Goal: Task Accomplishment & Management: Complete application form

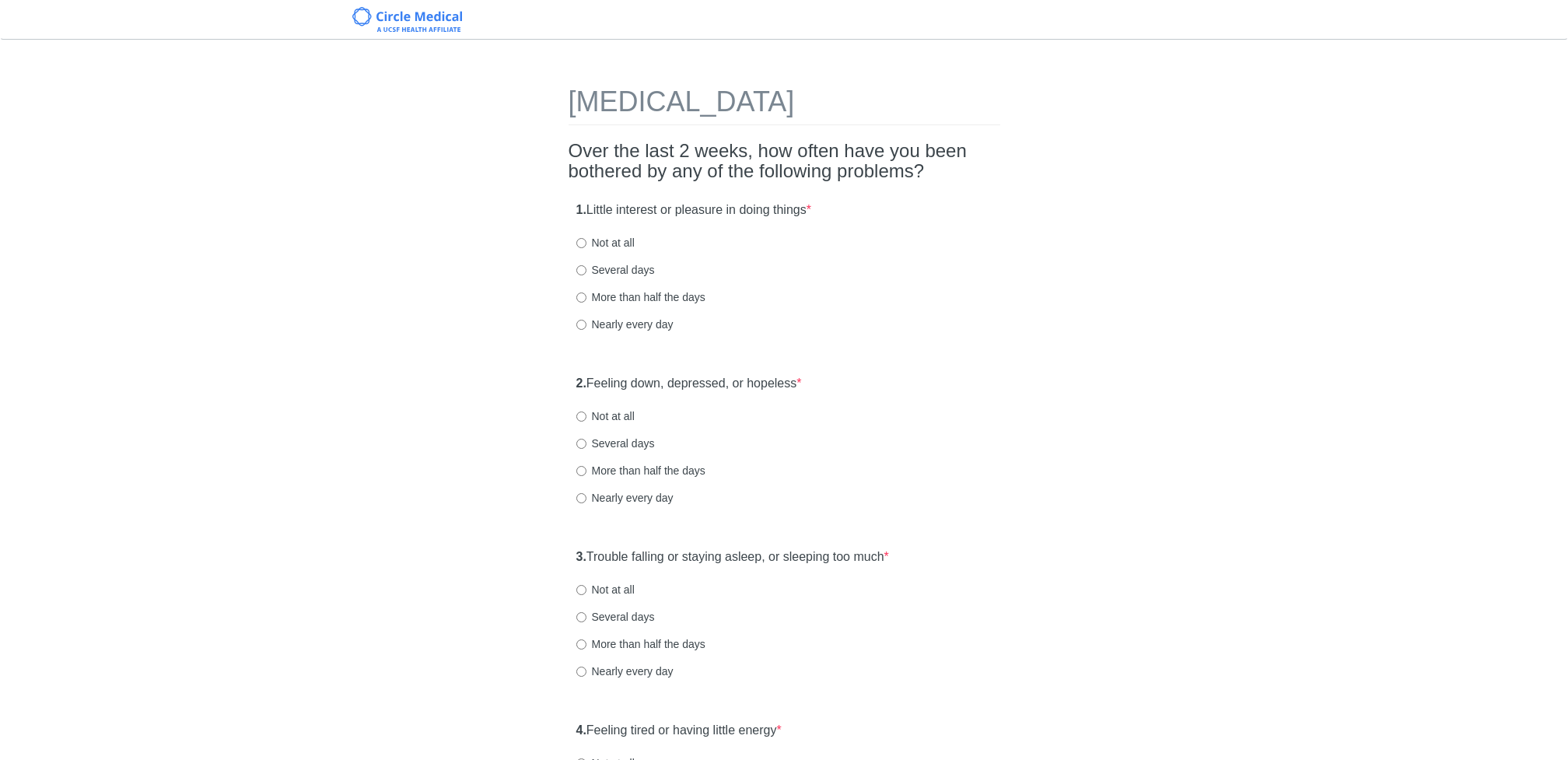
click at [630, 240] on label "Not at all" at bounding box center [605, 243] width 58 height 16
click at [587, 240] on input "Not at all" at bounding box center [582, 243] width 10 height 10
radio input "true"
click at [633, 408] on label "Not at all" at bounding box center [605, 416] width 58 height 16
click at [587, 411] on input "Not at all" at bounding box center [582, 416] width 10 height 10
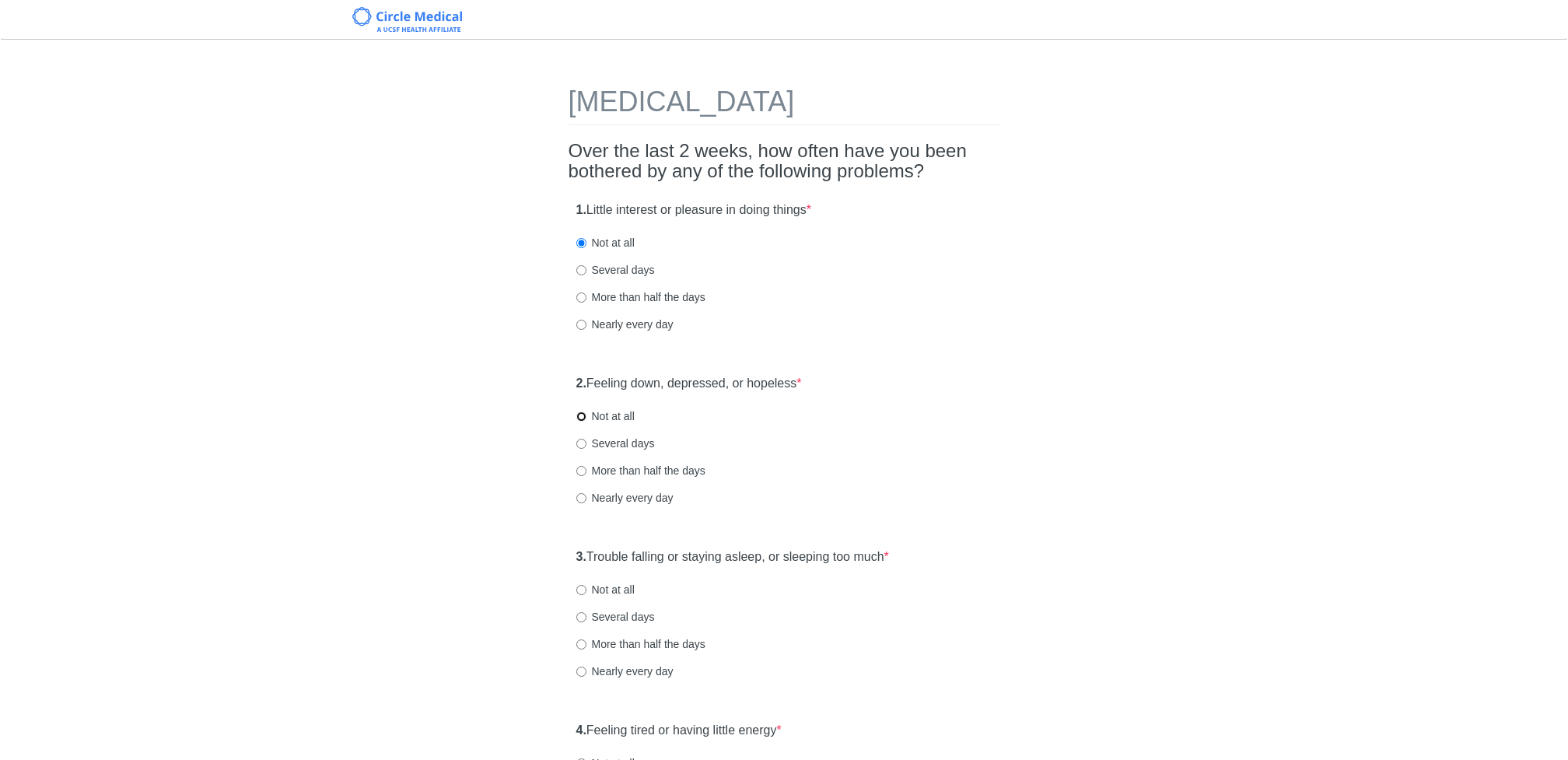
radio input "true"
click at [623, 587] on label "Not at all" at bounding box center [605, 589] width 58 height 16
click at [587, 587] on input "Not at all" at bounding box center [582, 589] width 10 height 10
radio input "true"
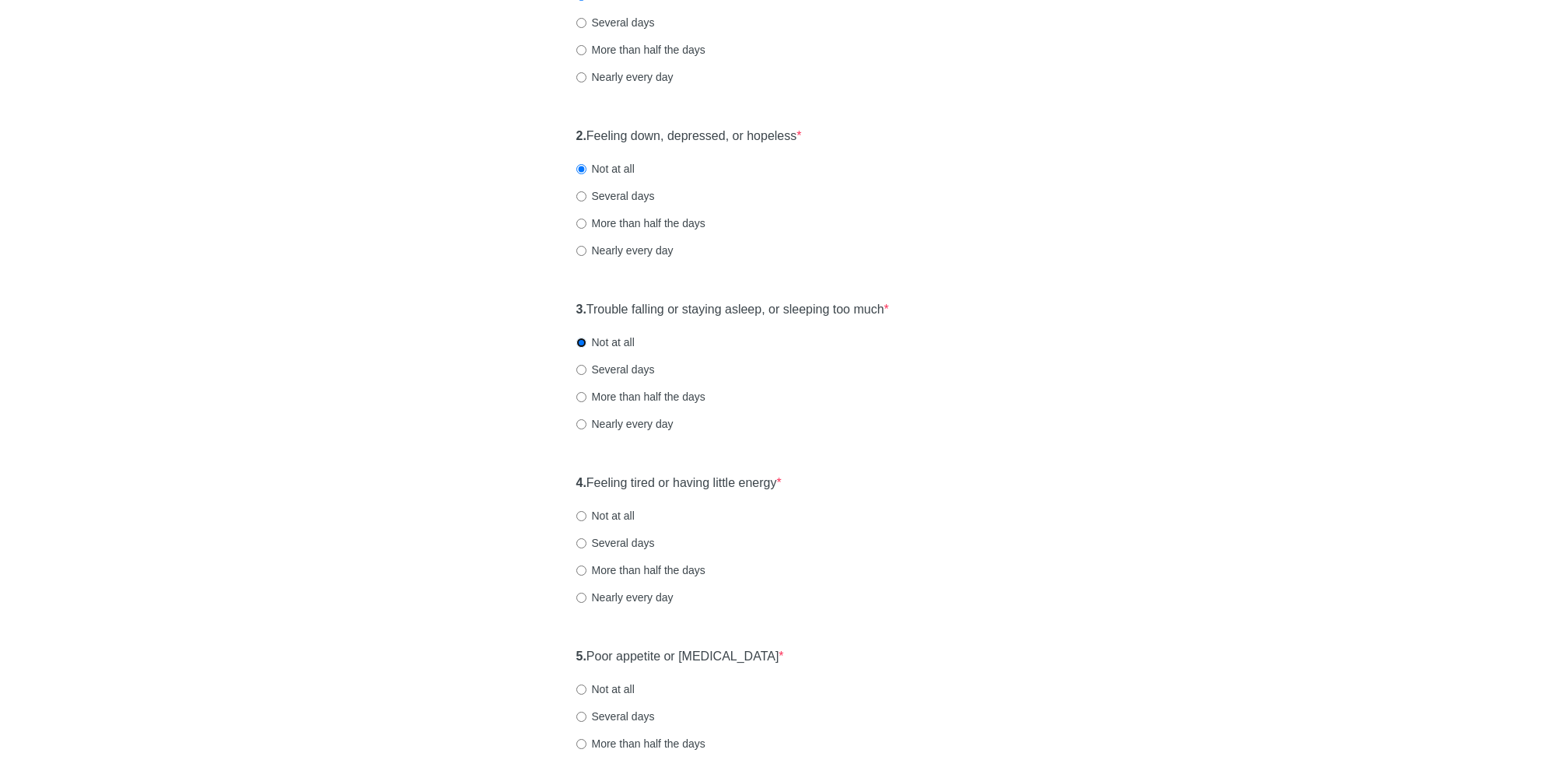
scroll to position [252, 0]
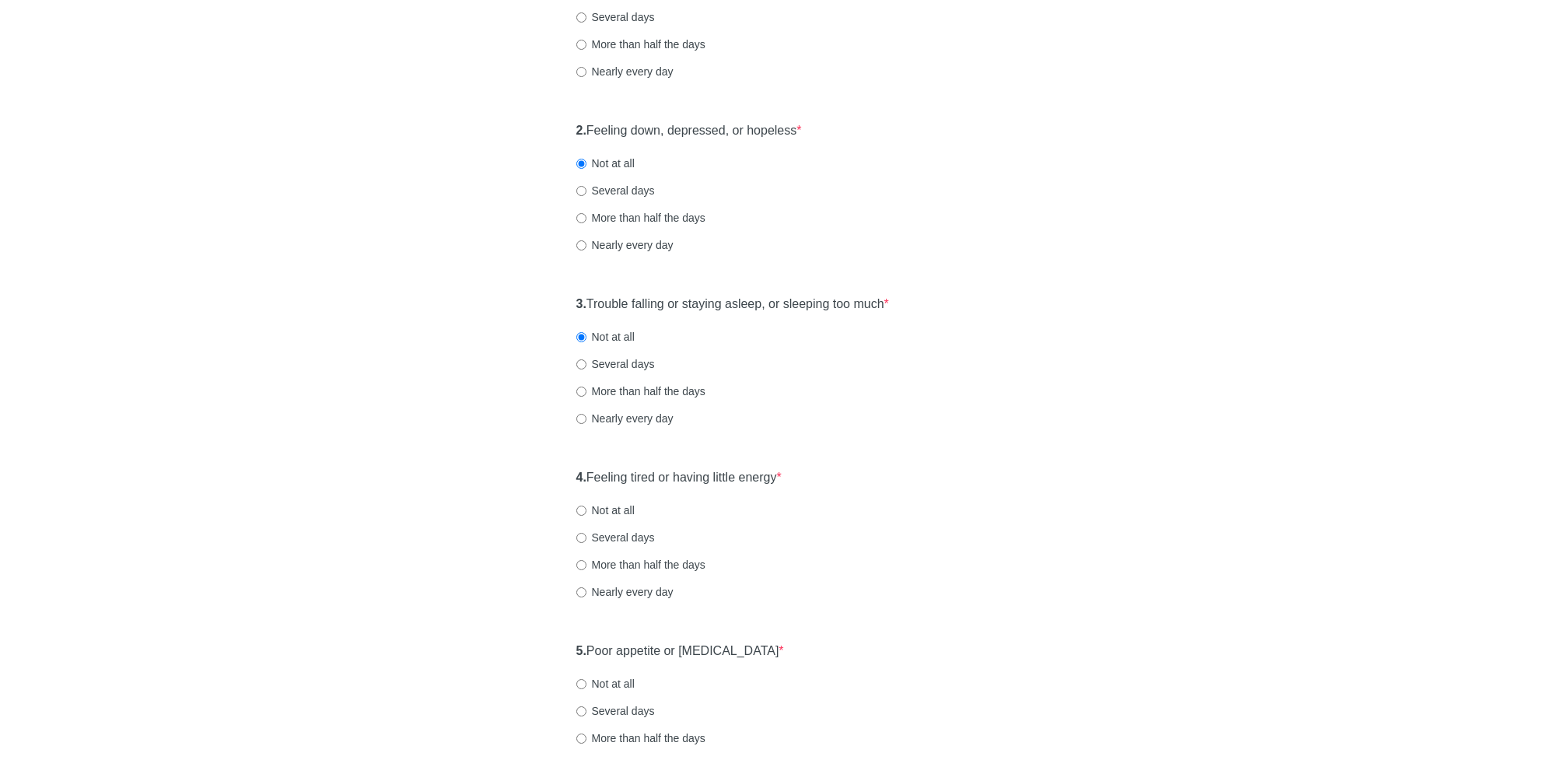
click at [591, 505] on label "Not at all" at bounding box center [605, 510] width 58 height 16
click at [587, 506] on input "Not at all" at bounding box center [582, 511] width 10 height 10
radio input "true"
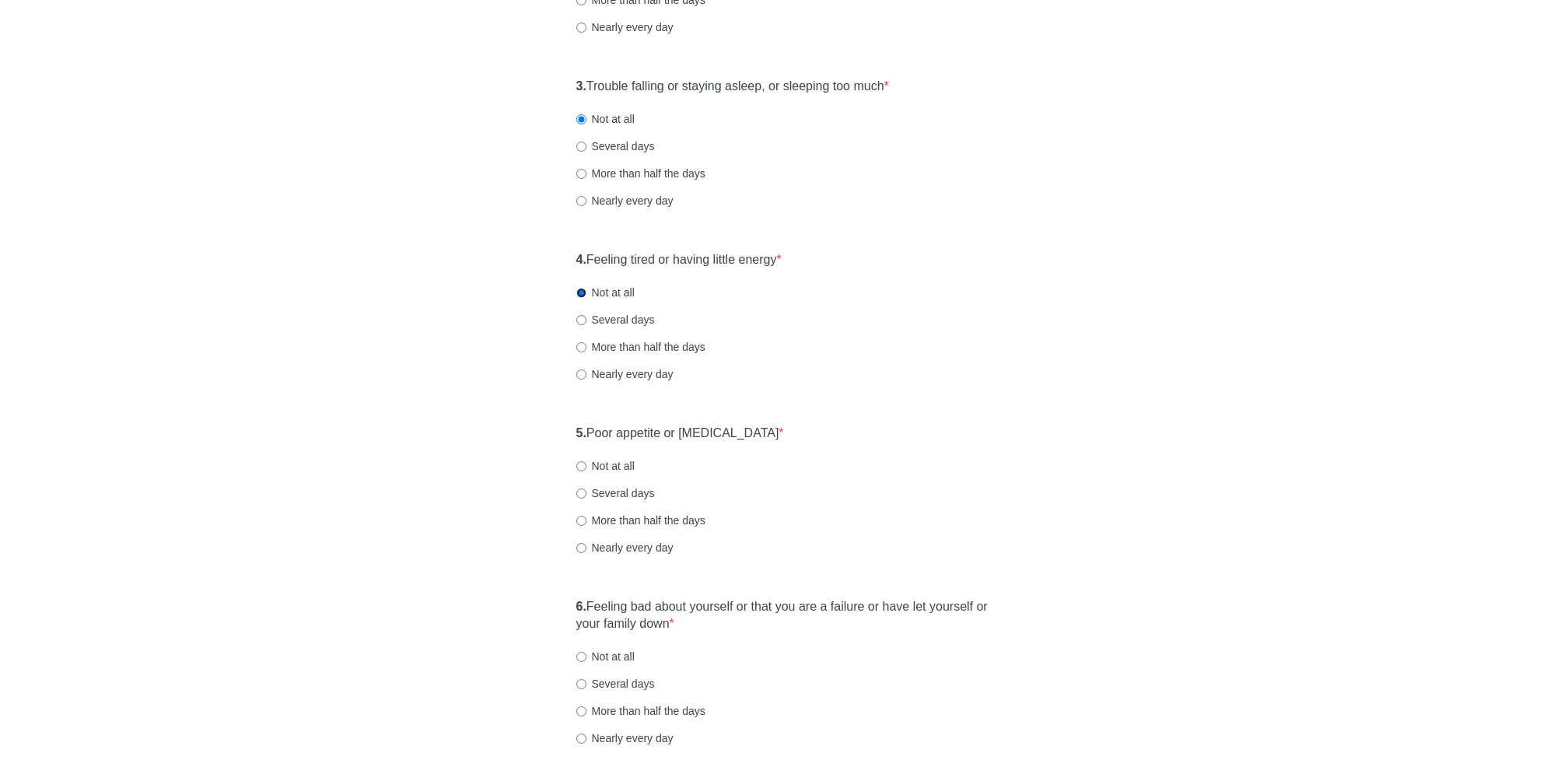
scroll to position [489, 0]
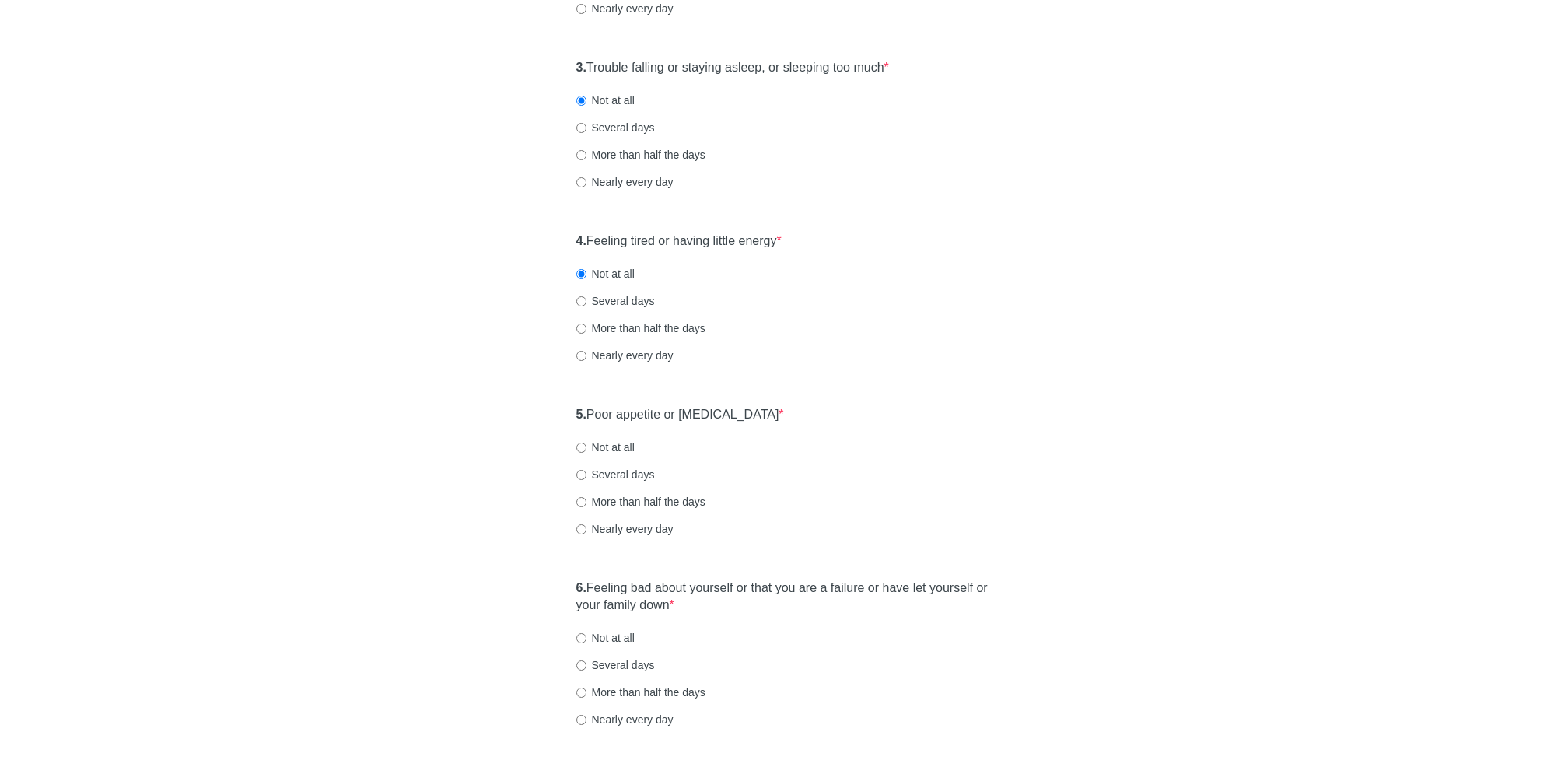
click at [618, 632] on label "Not at all" at bounding box center [605, 637] width 58 height 16
click at [587, 632] on input "Not at all" at bounding box center [582, 637] width 10 height 10
radio input "true"
click at [619, 439] on label "Not at all" at bounding box center [605, 447] width 58 height 16
click at [587, 443] on input "Not at all" at bounding box center [582, 448] width 10 height 10
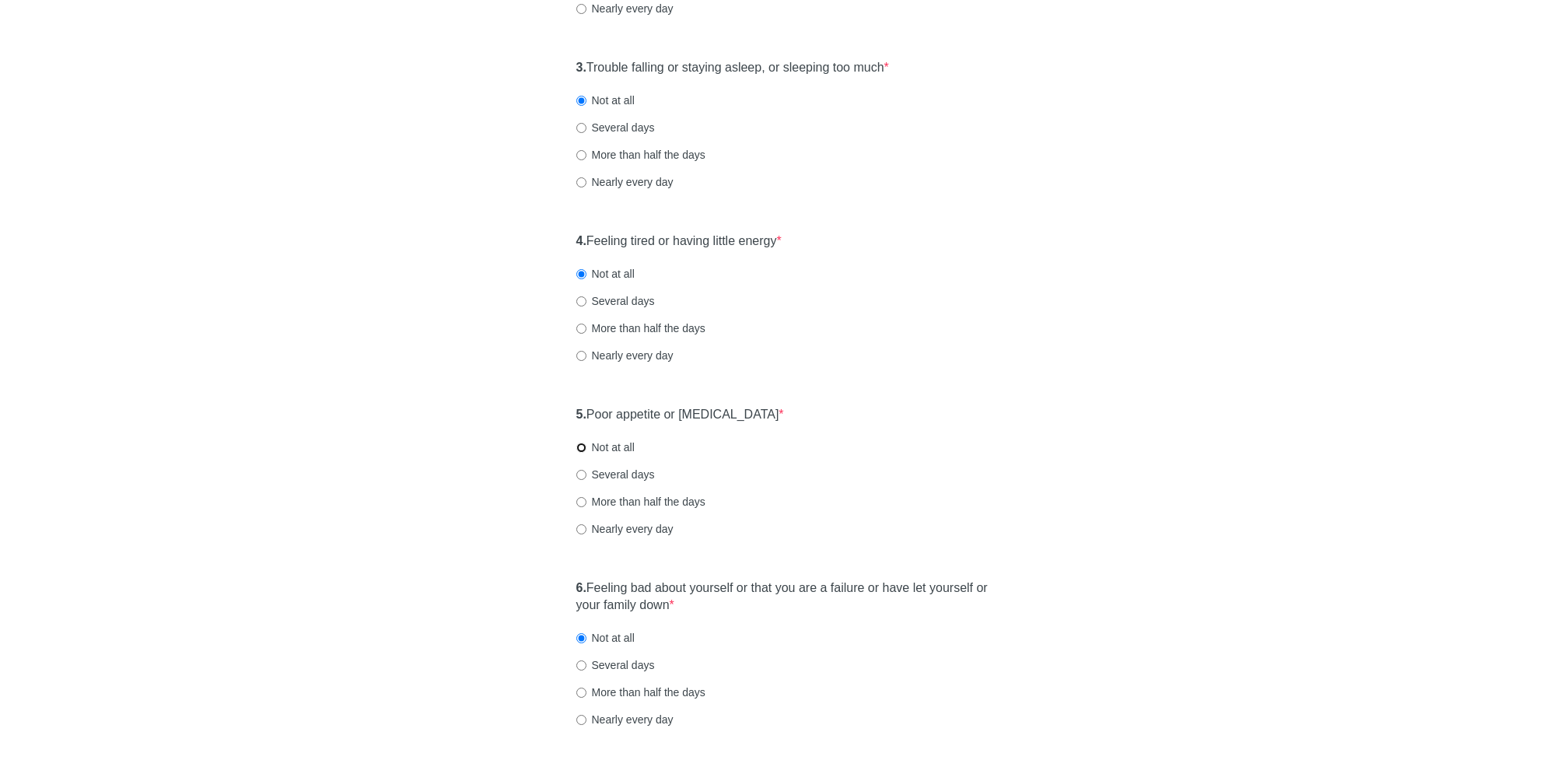
radio input "true"
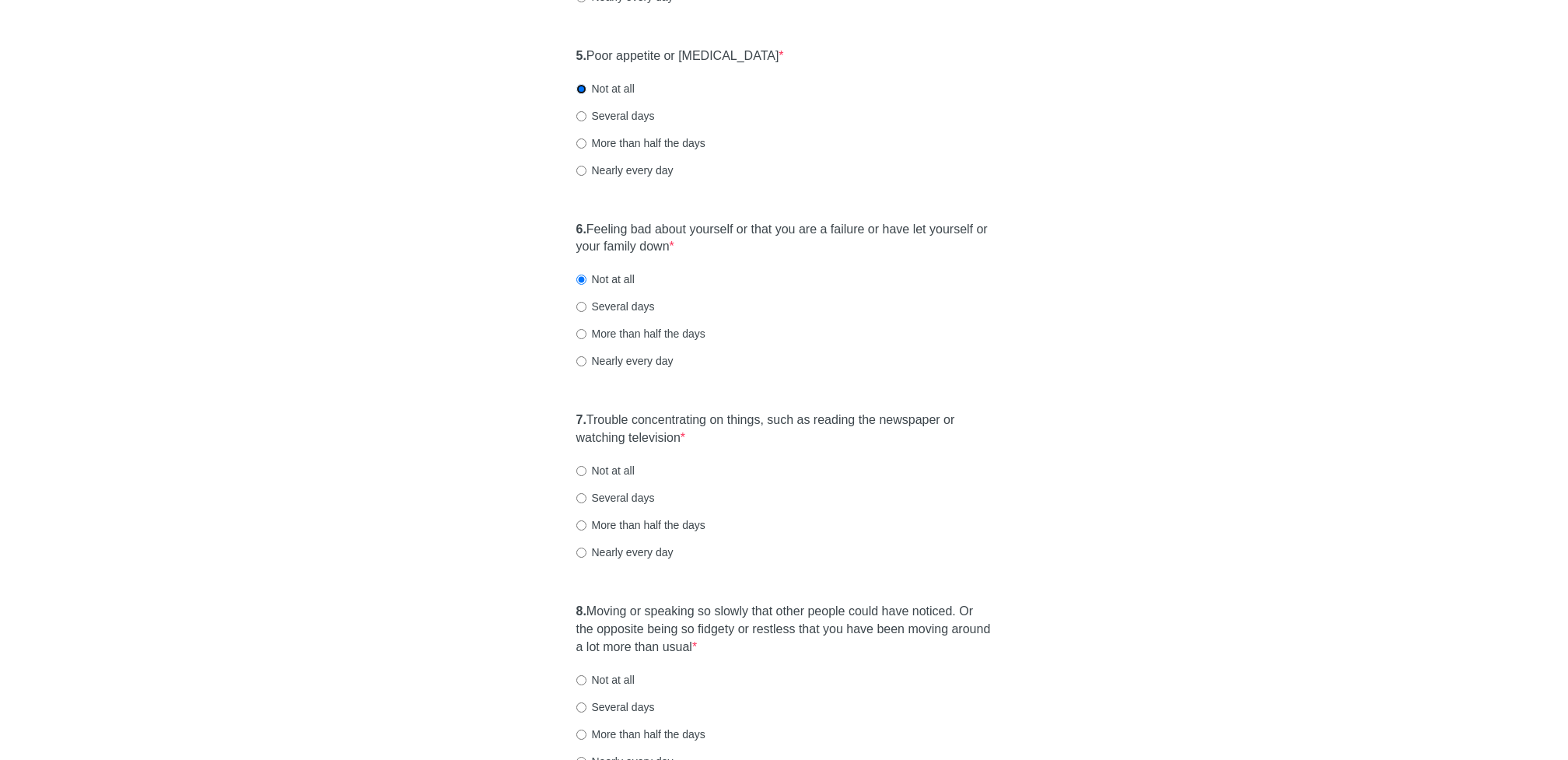
scroll to position [849, 0]
click at [626, 464] on label "Not at all" at bounding box center [605, 469] width 58 height 16
click at [587, 464] on input "Not at all" at bounding box center [582, 469] width 10 height 10
radio input "true"
click at [628, 494] on label "Several days" at bounding box center [616, 496] width 79 height 16
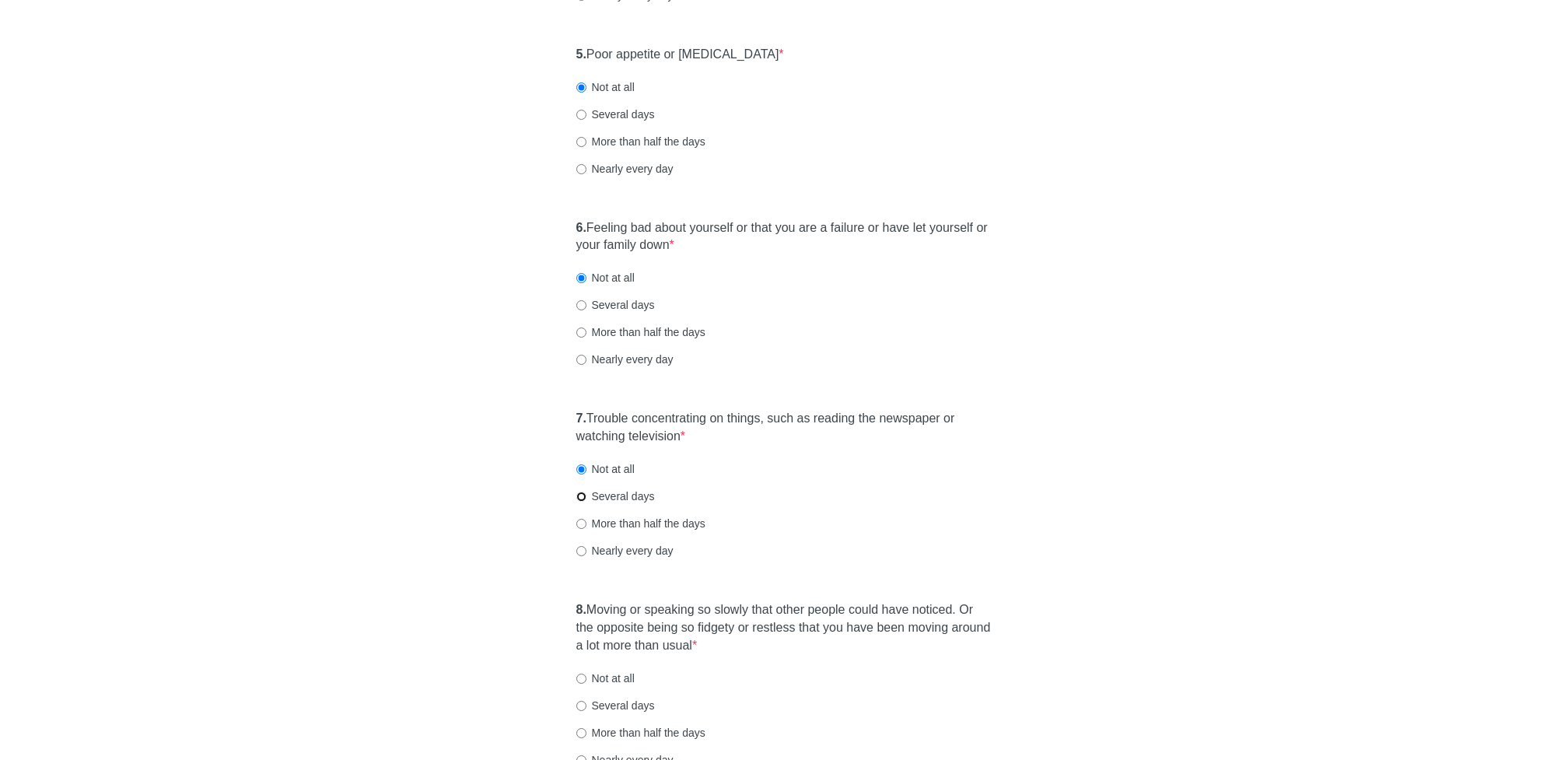
click at [587, 494] on input "Several days" at bounding box center [582, 496] width 10 height 10
radio input "true"
click at [608, 471] on label "Not at all" at bounding box center [605, 469] width 58 height 16
click at [587, 471] on input "Not at all" at bounding box center [582, 469] width 10 height 10
radio input "true"
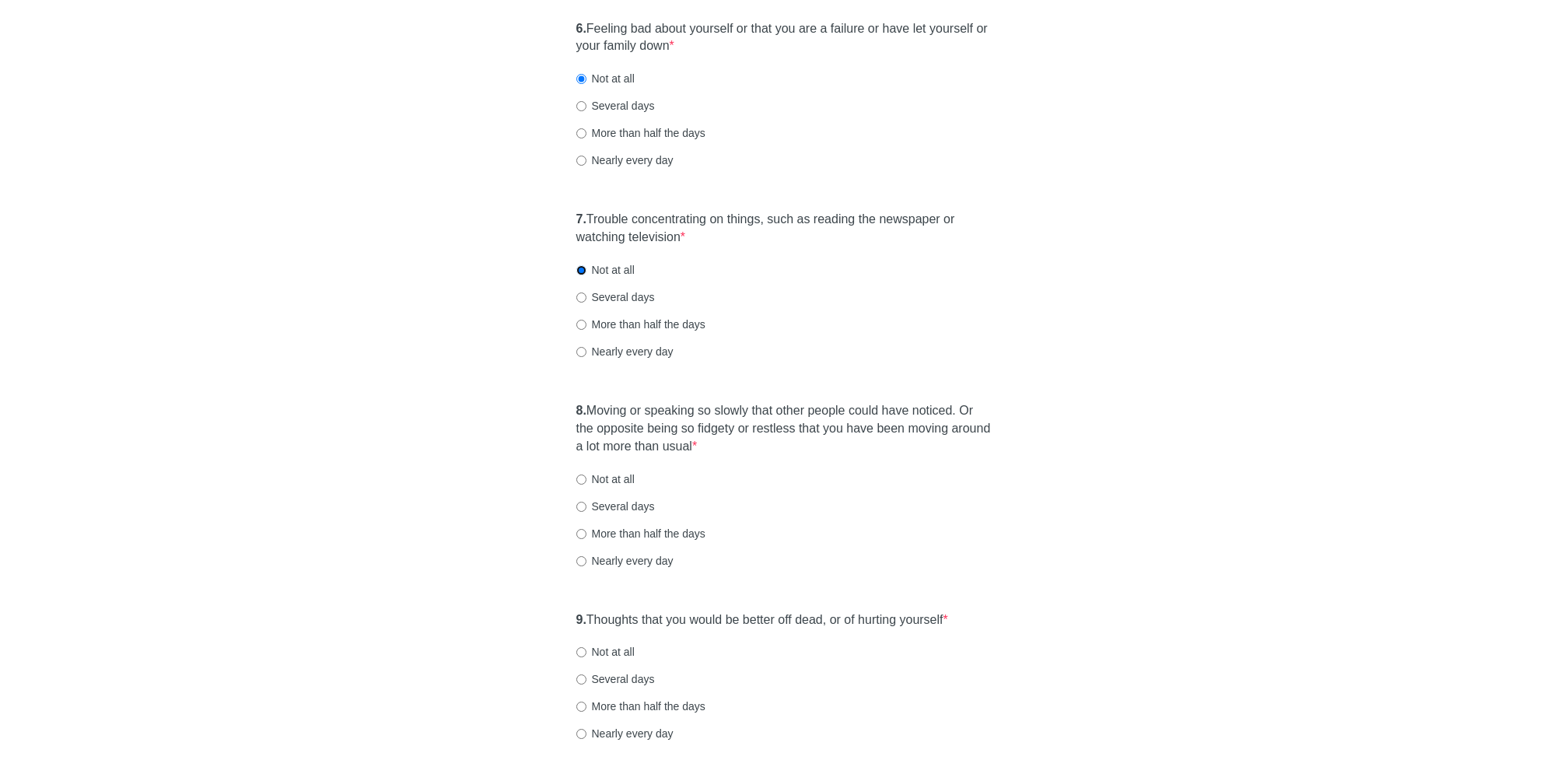
scroll to position [1049, 0]
click at [628, 479] on label "Not at all" at bounding box center [605, 478] width 58 height 16
click at [587, 479] on input "Not at all" at bounding box center [582, 478] width 10 height 10
radio input "true"
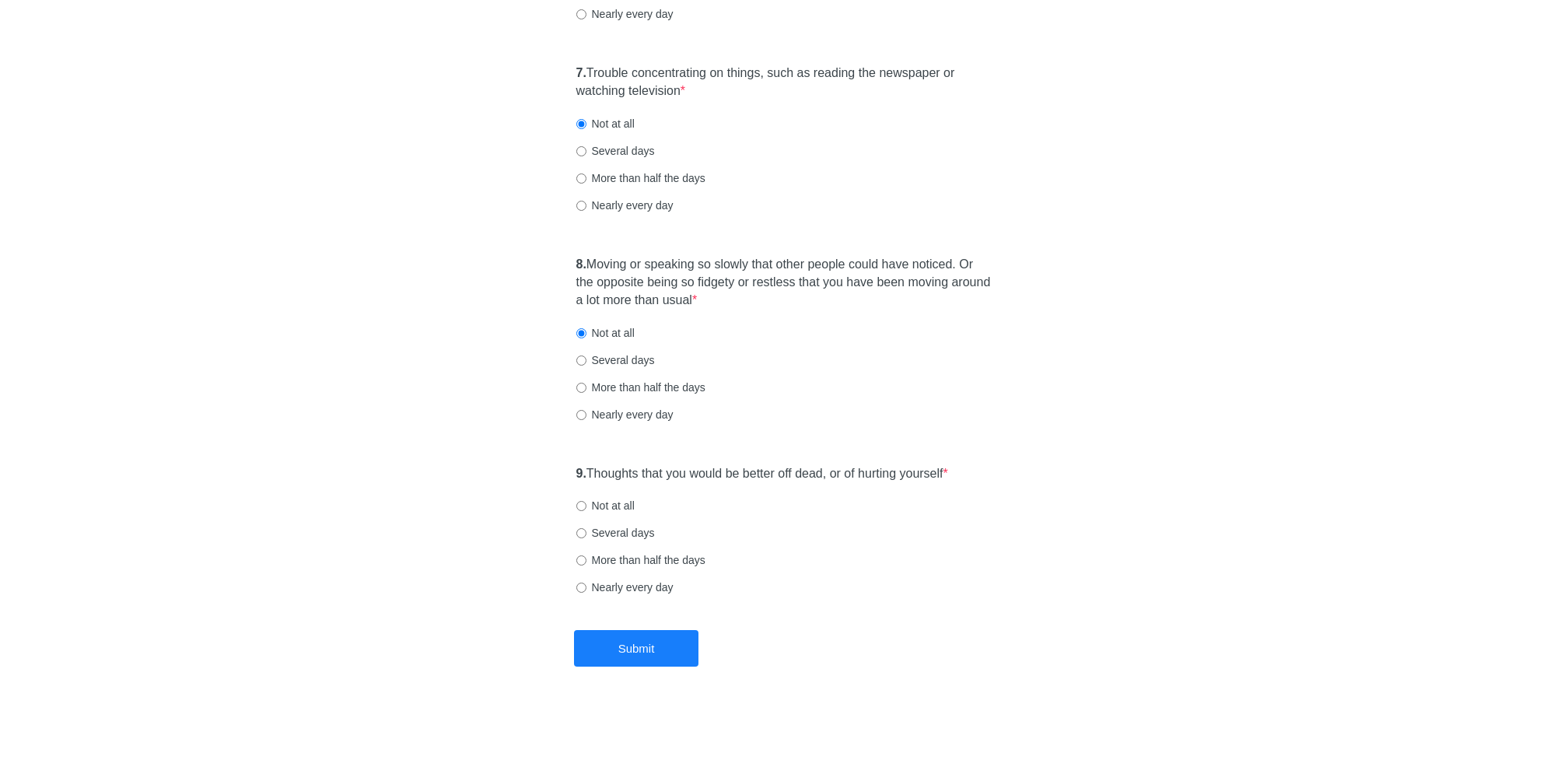
click at [626, 499] on label "Not at all" at bounding box center [605, 506] width 58 height 16
click at [587, 501] on input "Not at all" at bounding box center [582, 506] width 10 height 10
radio input "true"
click at [624, 634] on button "Submit" at bounding box center [636, 647] width 125 height 36
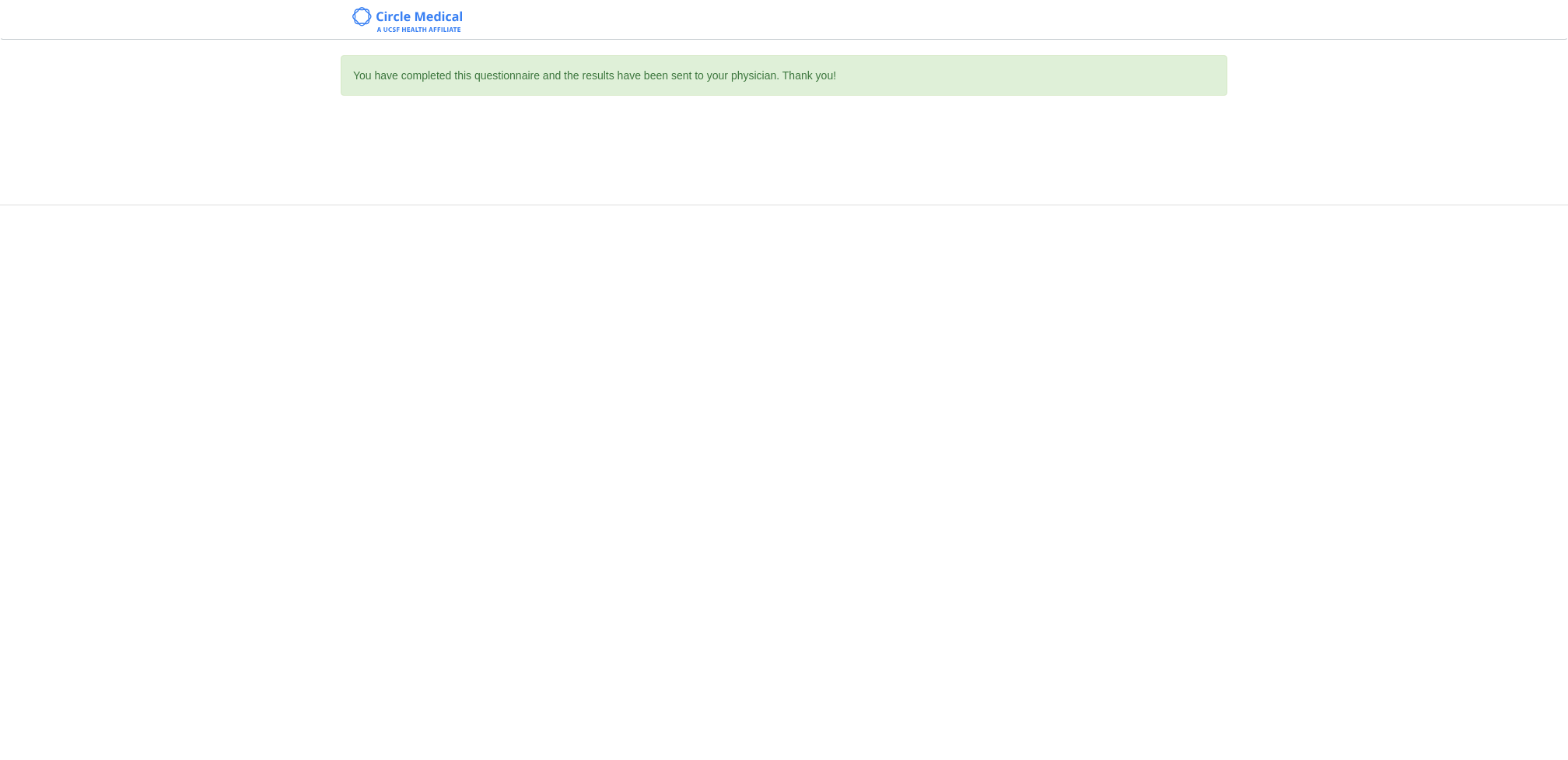
scroll to position [0, 0]
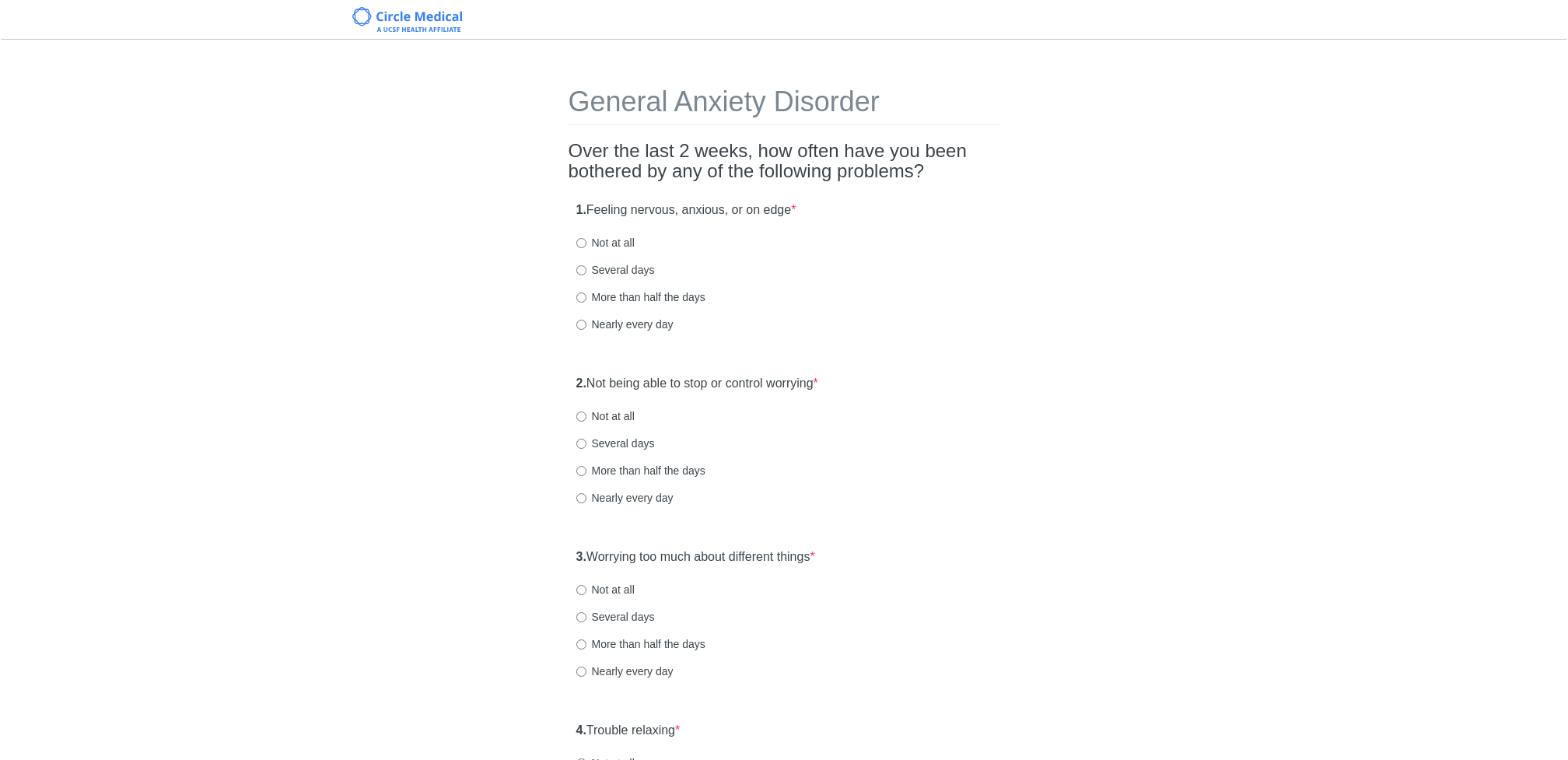
click at [629, 247] on label "Not at all" at bounding box center [605, 243] width 58 height 16
click at [587, 247] on input "Not at all" at bounding box center [582, 243] width 10 height 10
radio input "true"
click at [626, 412] on label "Not at all" at bounding box center [605, 416] width 58 height 16
click at [587, 412] on input "Not at all" at bounding box center [582, 416] width 10 height 10
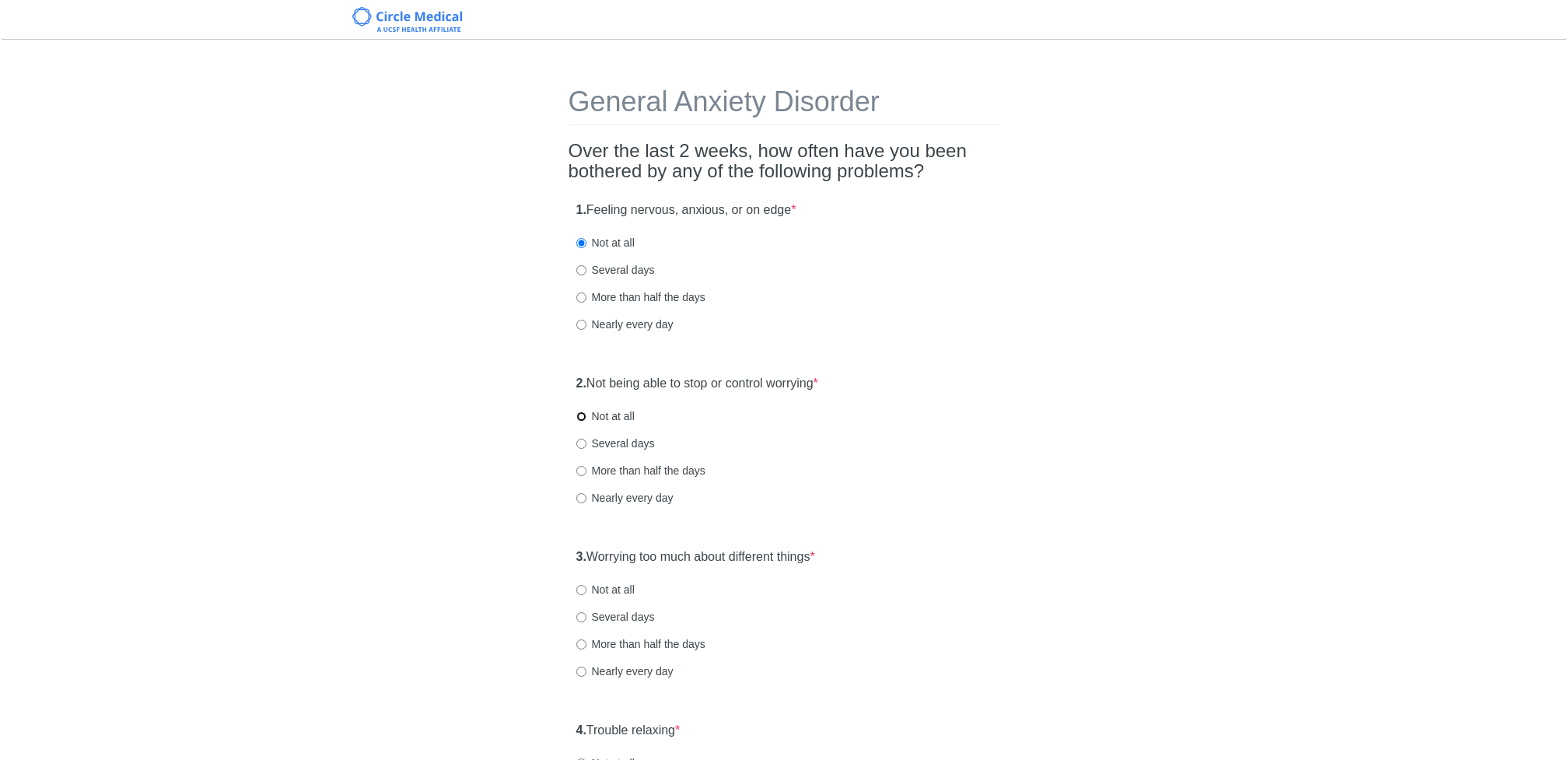
radio input "true"
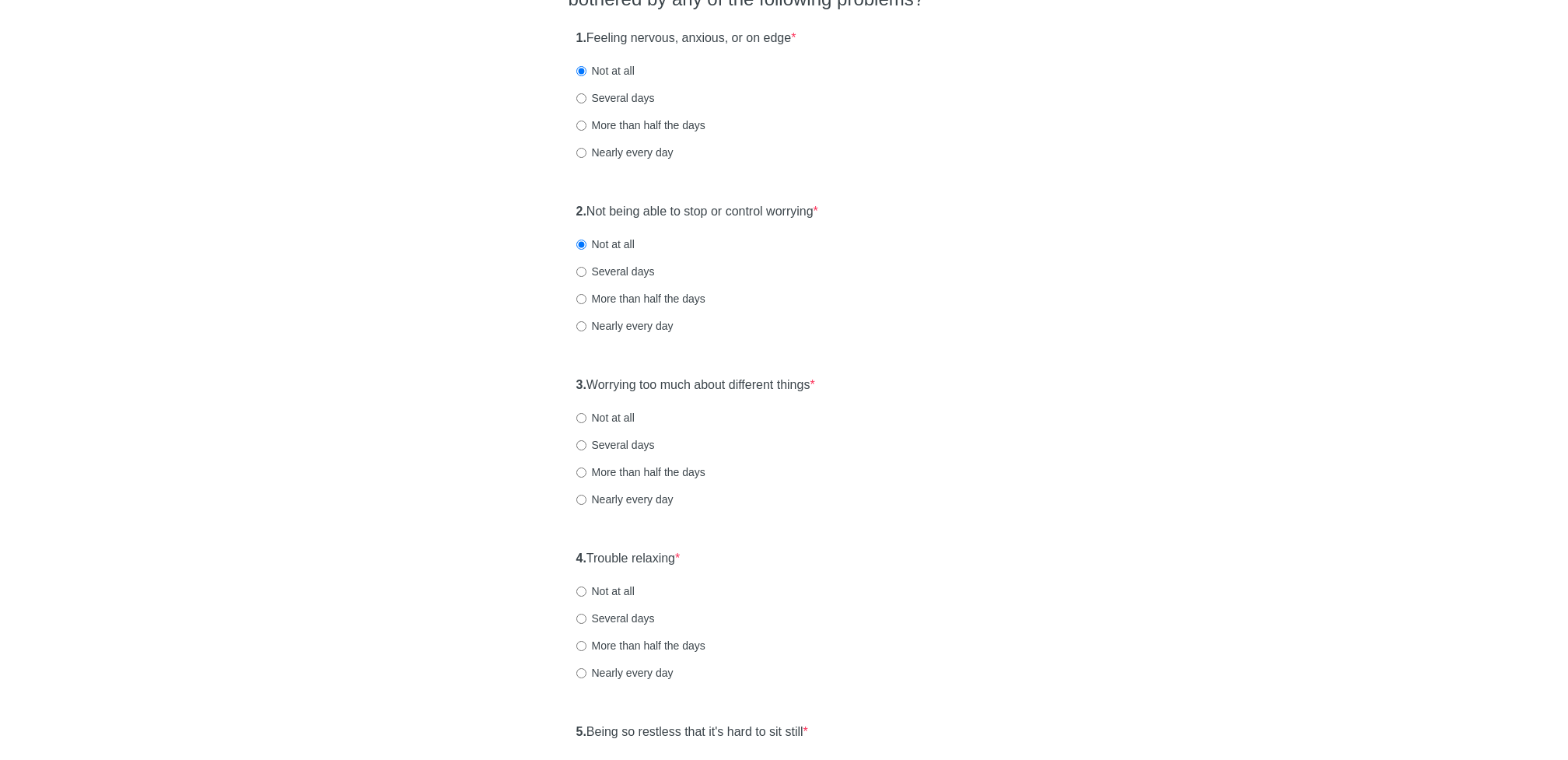
click at [612, 413] on label "Not at all" at bounding box center [605, 417] width 58 height 16
click at [587, 413] on input "Not at all" at bounding box center [582, 417] width 10 height 10
radio input "true"
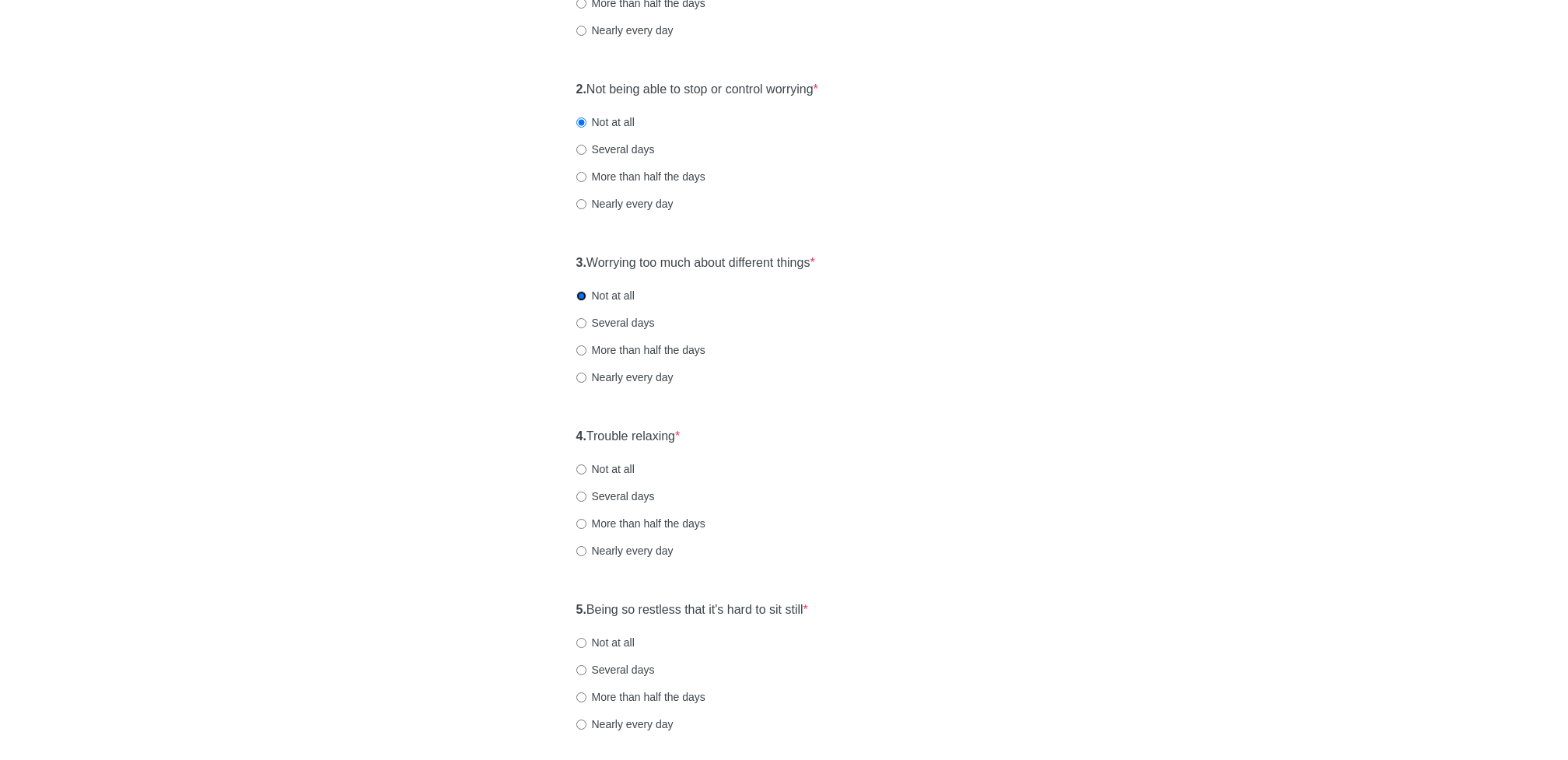
scroll to position [350, 0]
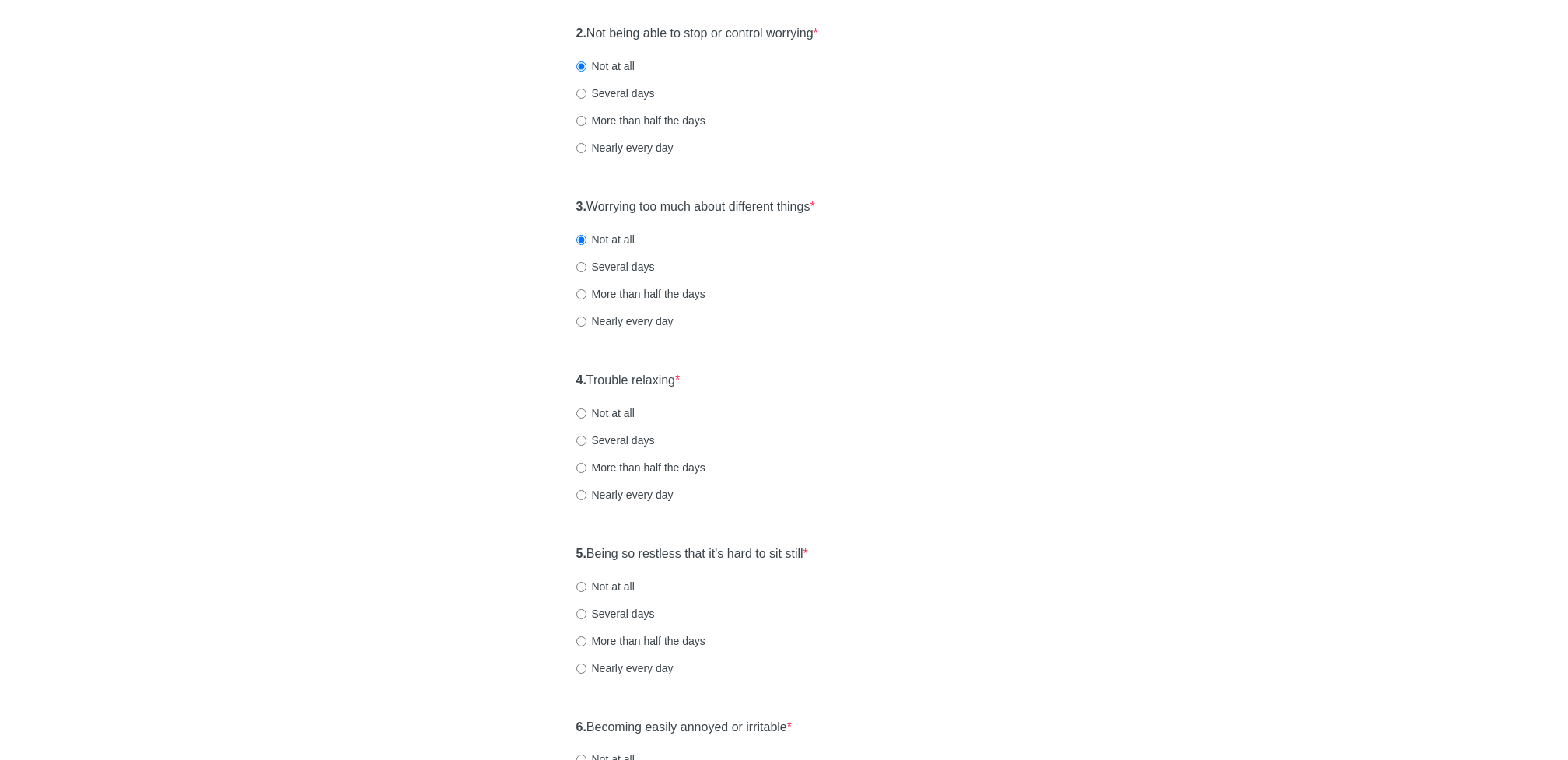
click at [621, 408] on label "Not at all" at bounding box center [605, 413] width 58 height 16
click at [587, 408] on input "Not at all" at bounding box center [582, 413] width 10 height 10
radio input "true"
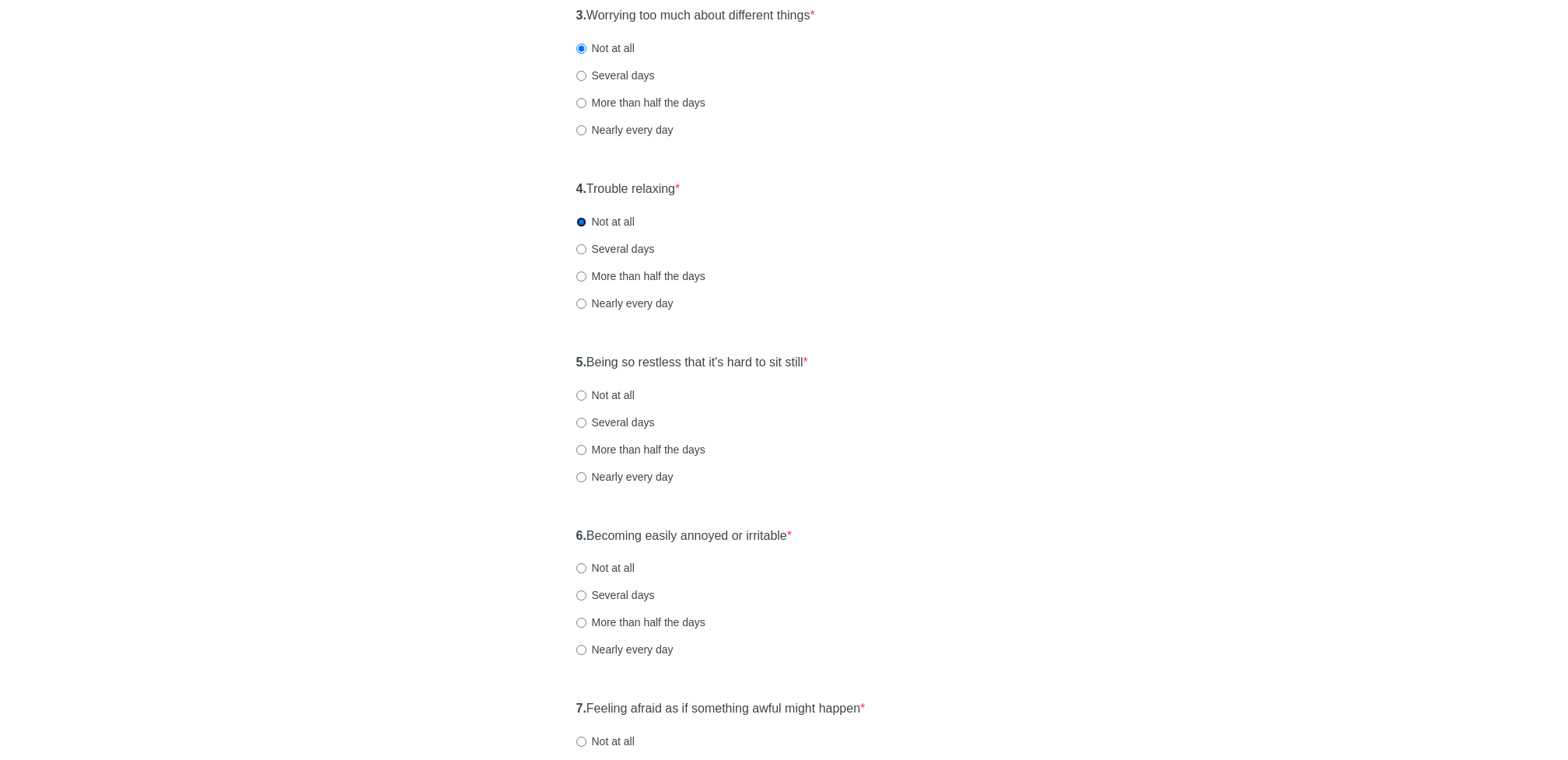
scroll to position [542, 0]
click at [616, 390] on label "Not at all" at bounding box center [605, 395] width 58 height 16
click at [587, 390] on input "Not at all" at bounding box center [582, 395] width 10 height 10
radio input "true"
click at [601, 561] on label "Not at all" at bounding box center [605, 567] width 58 height 16
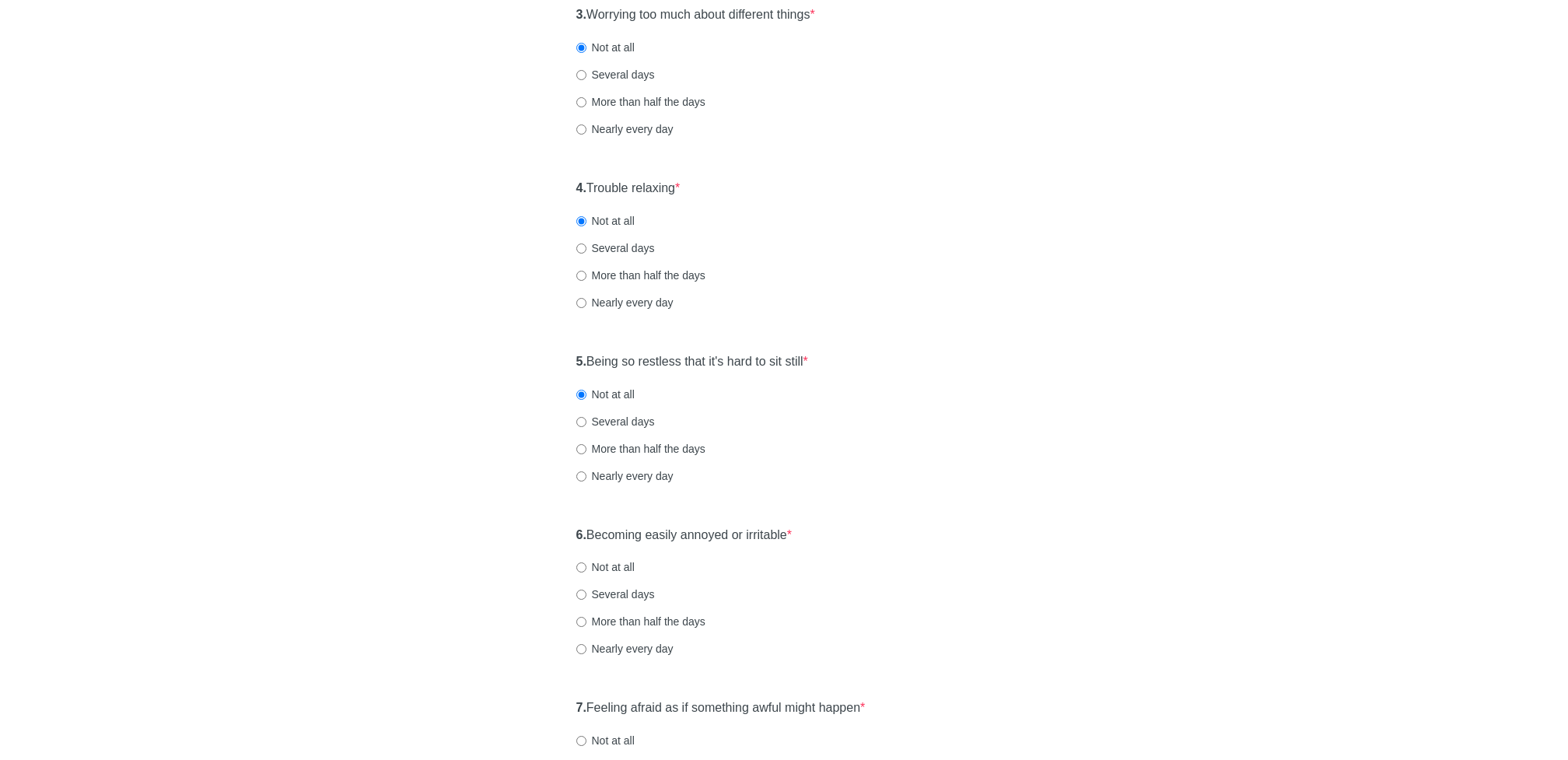
click at [587, 562] on input "Not at all" at bounding box center [582, 567] width 10 height 10
radio input "true"
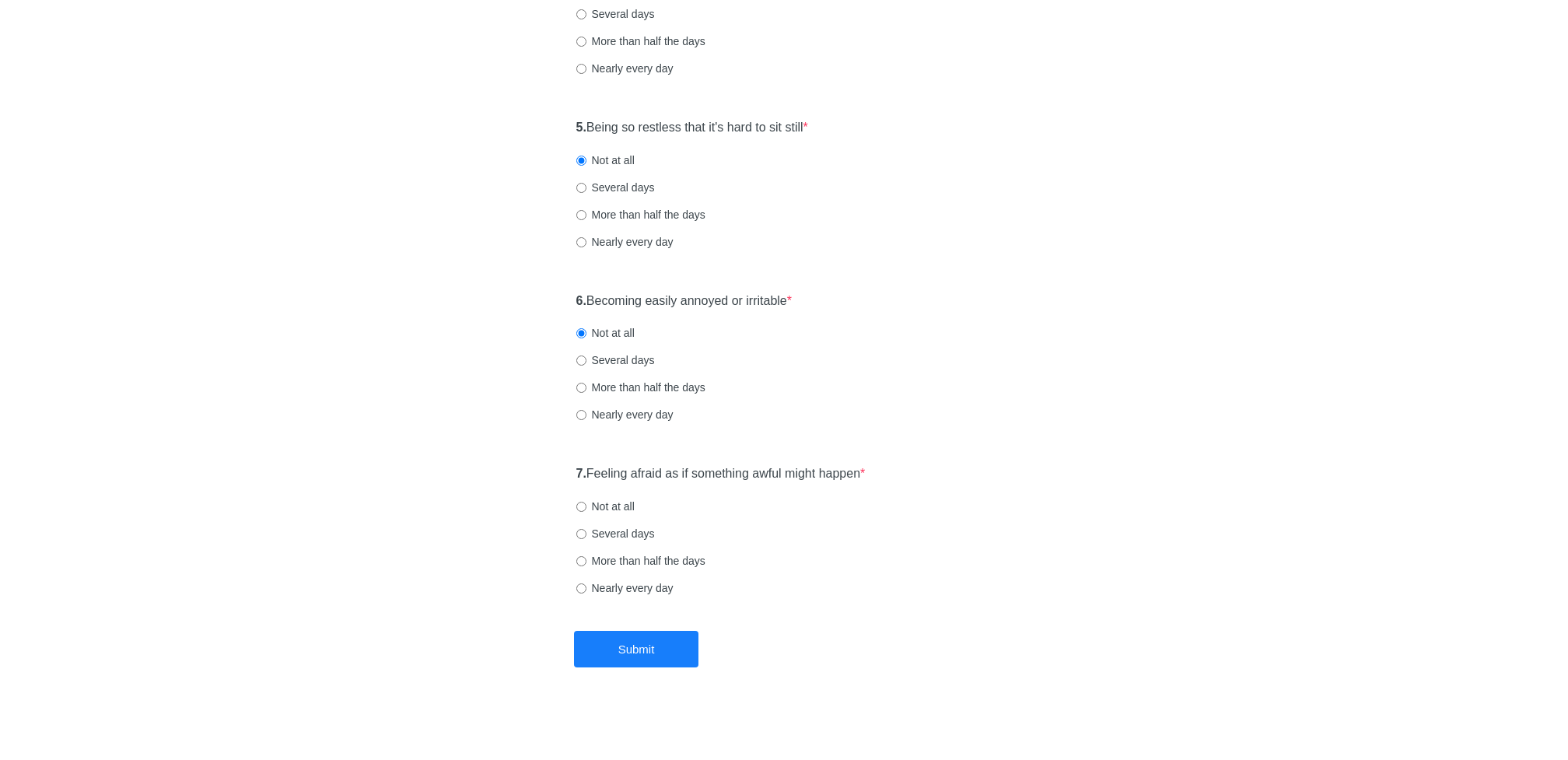
click at [607, 503] on label "Not at all" at bounding box center [605, 507] width 58 height 16
click at [587, 503] on input "Not at all" at bounding box center [582, 507] width 10 height 10
radio input "true"
click at [614, 655] on button "Submit" at bounding box center [636, 648] width 125 height 36
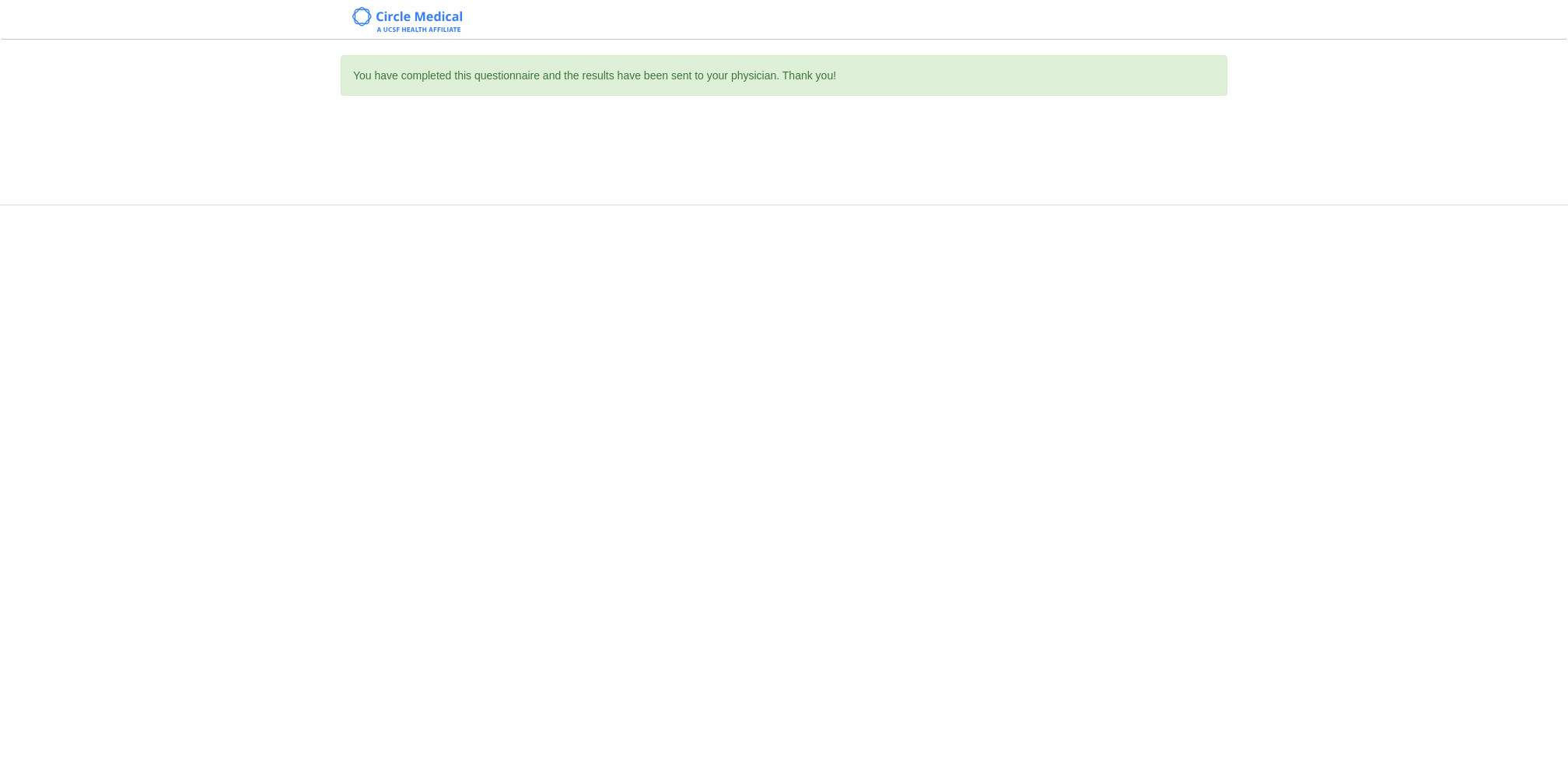
scroll to position [0, 0]
